Goal: Navigation & Orientation: Understand site structure

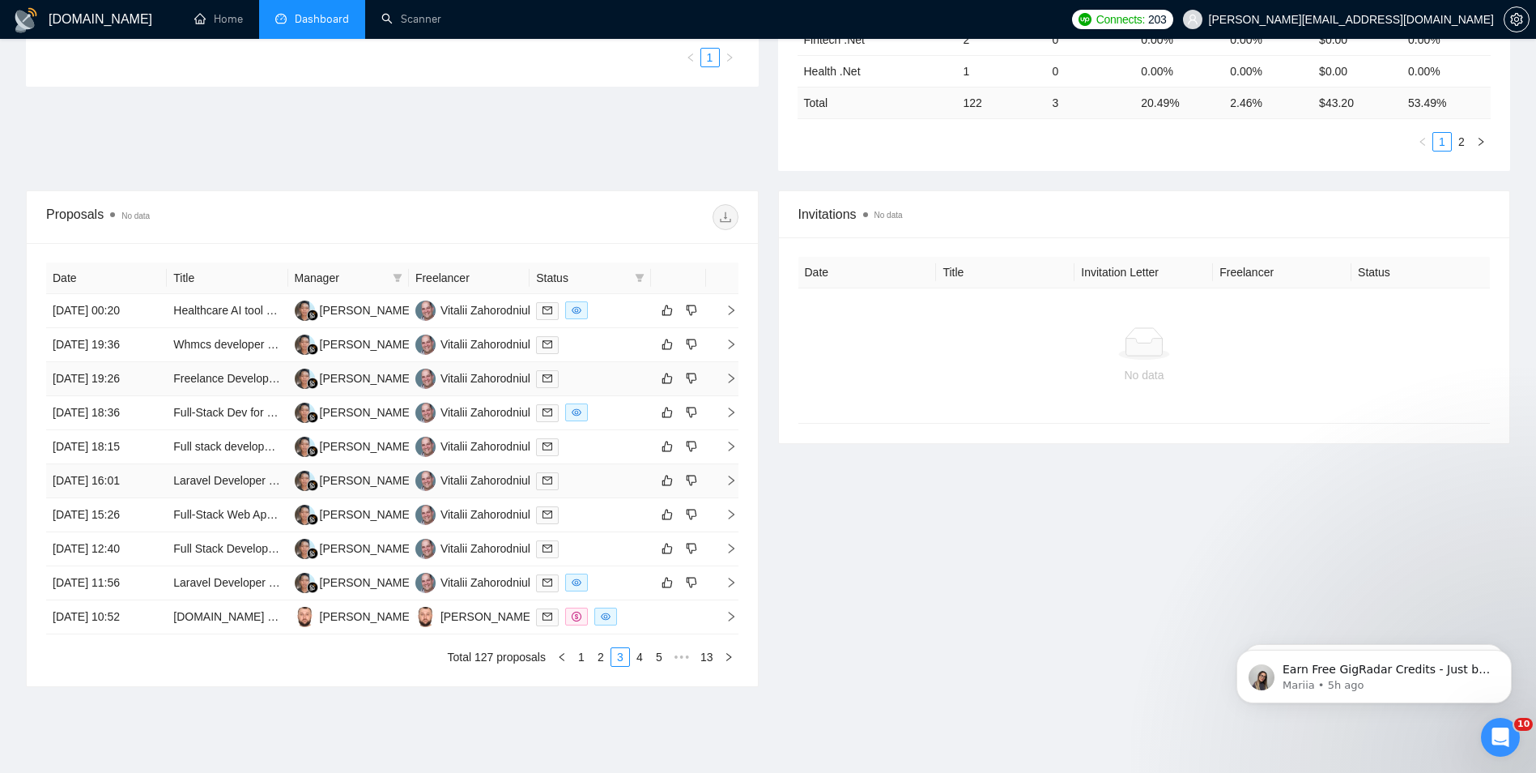
scroll to position [486, 0]
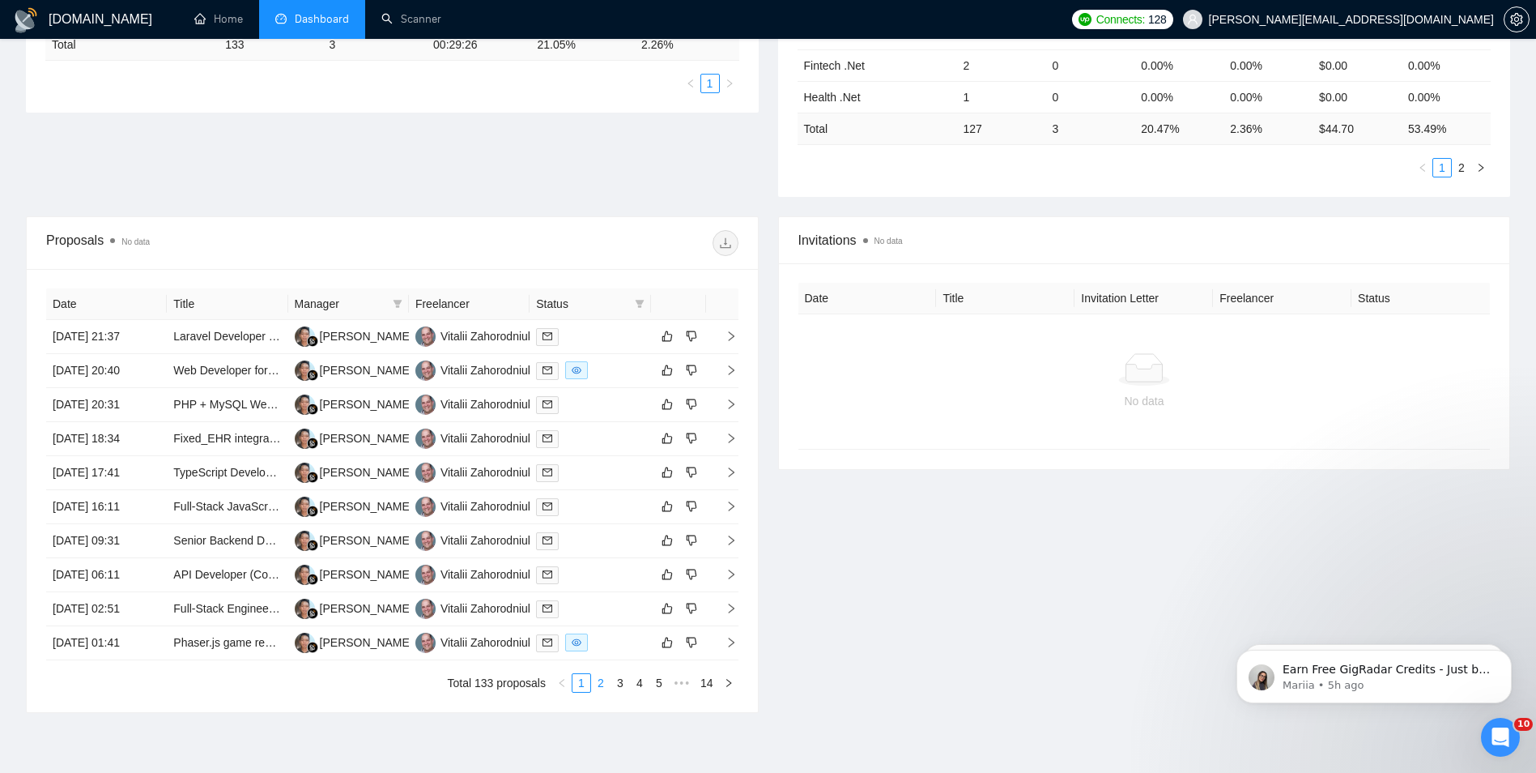
click at [602, 687] on link "2" at bounding box center [601, 683] width 18 height 18
click at [626, 681] on link "3" at bounding box center [620, 683] width 18 height 18
click at [636, 679] on link "4" at bounding box center [640, 683] width 18 height 18
click at [564, 687] on link "1" at bounding box center [562, 683] width 18 height 18
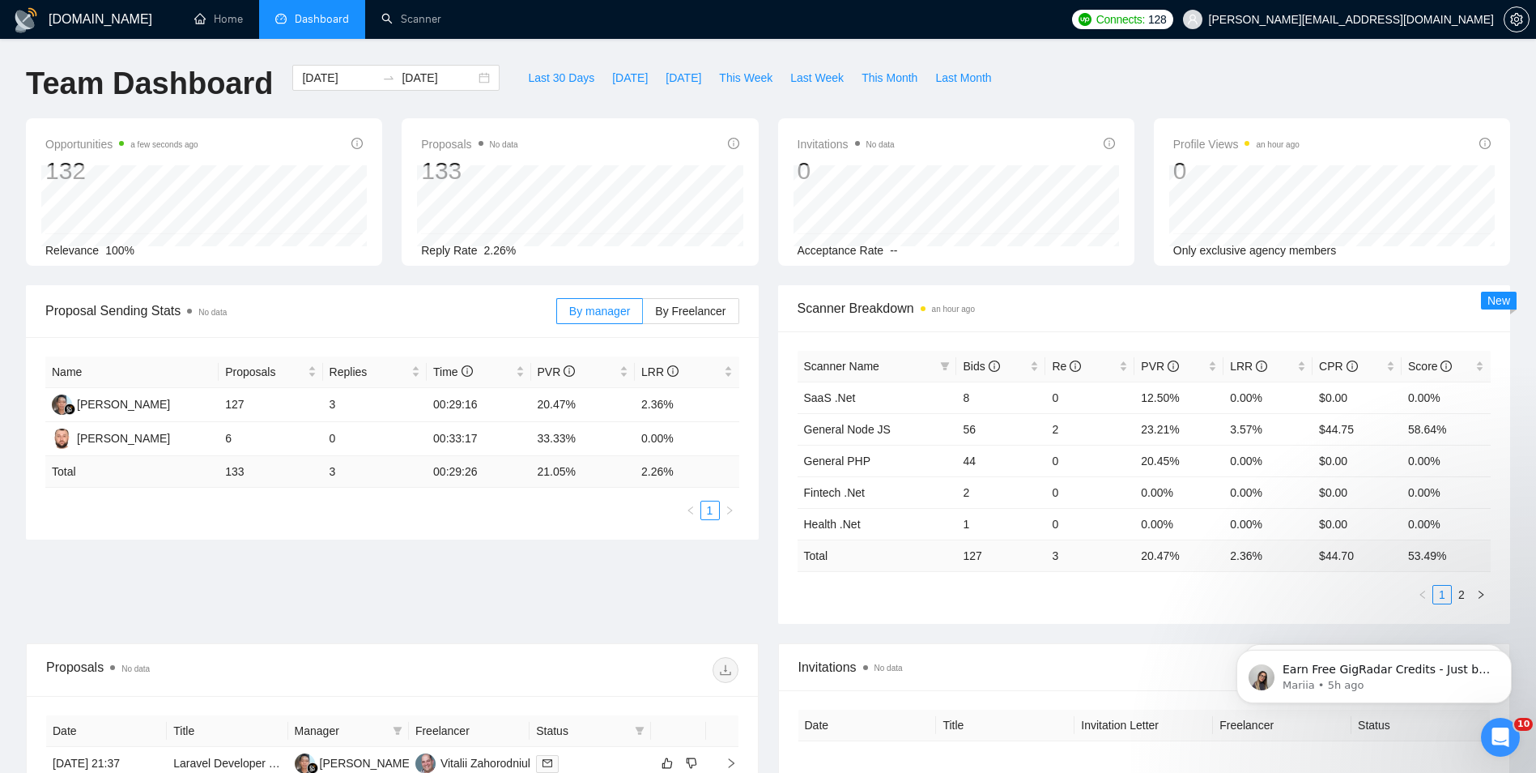
click at [88, 8] on h1 "[DOMAIN_NAME]" at bounding box center [101, 19] width 104 height 39
